Goal: Task Accomplishment & Management: Manage account settings

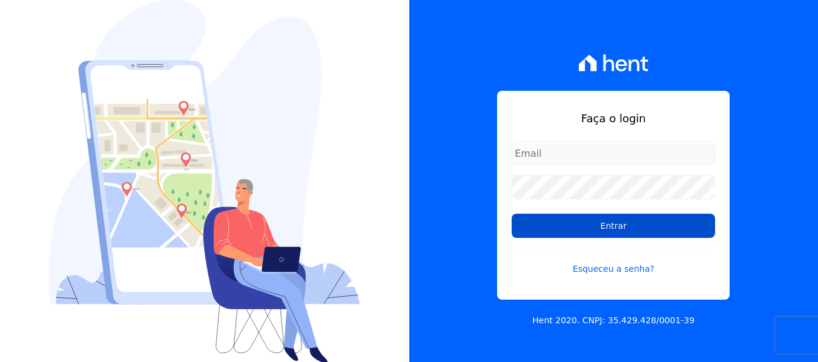
scroll to position [1, 0]
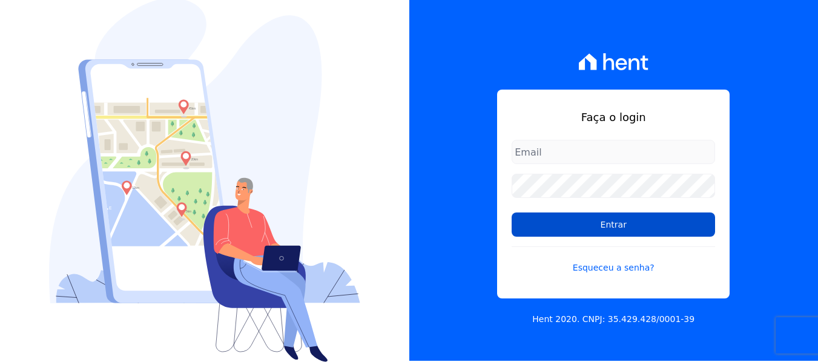
type input "[EMAIL_ADDRESS][DOMAIN_NAME]"
click at [604, 219] on input "Entrar" at bounding box center [613, 225] width 203 height 24
